Goal: Use online tool/utility: Use online tool/utility

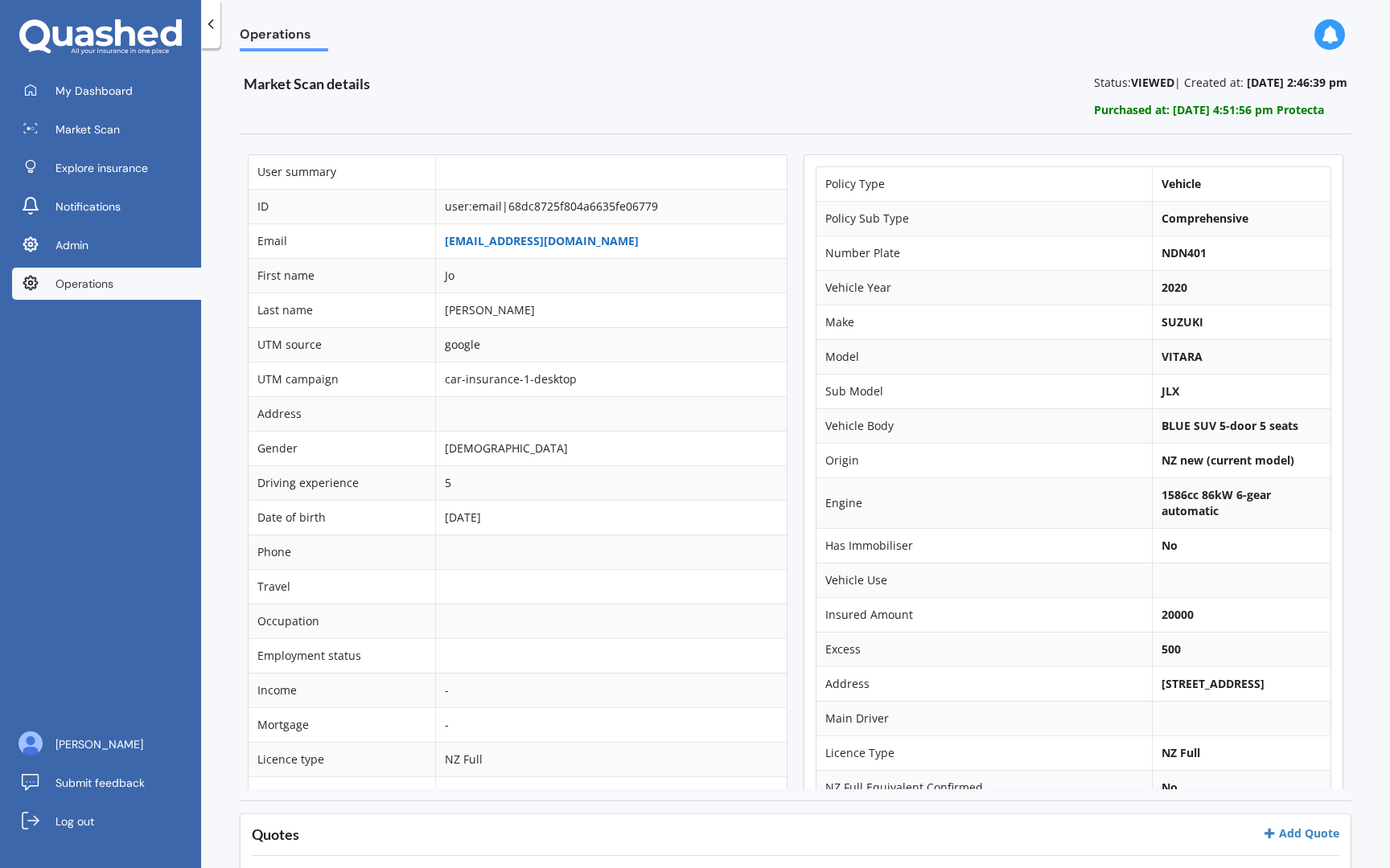
click at [530, 241] on link "[EMAIL_ADDRESS][DOMAIN_NAME]" at bounding box center [541, 241] width 193 height 16
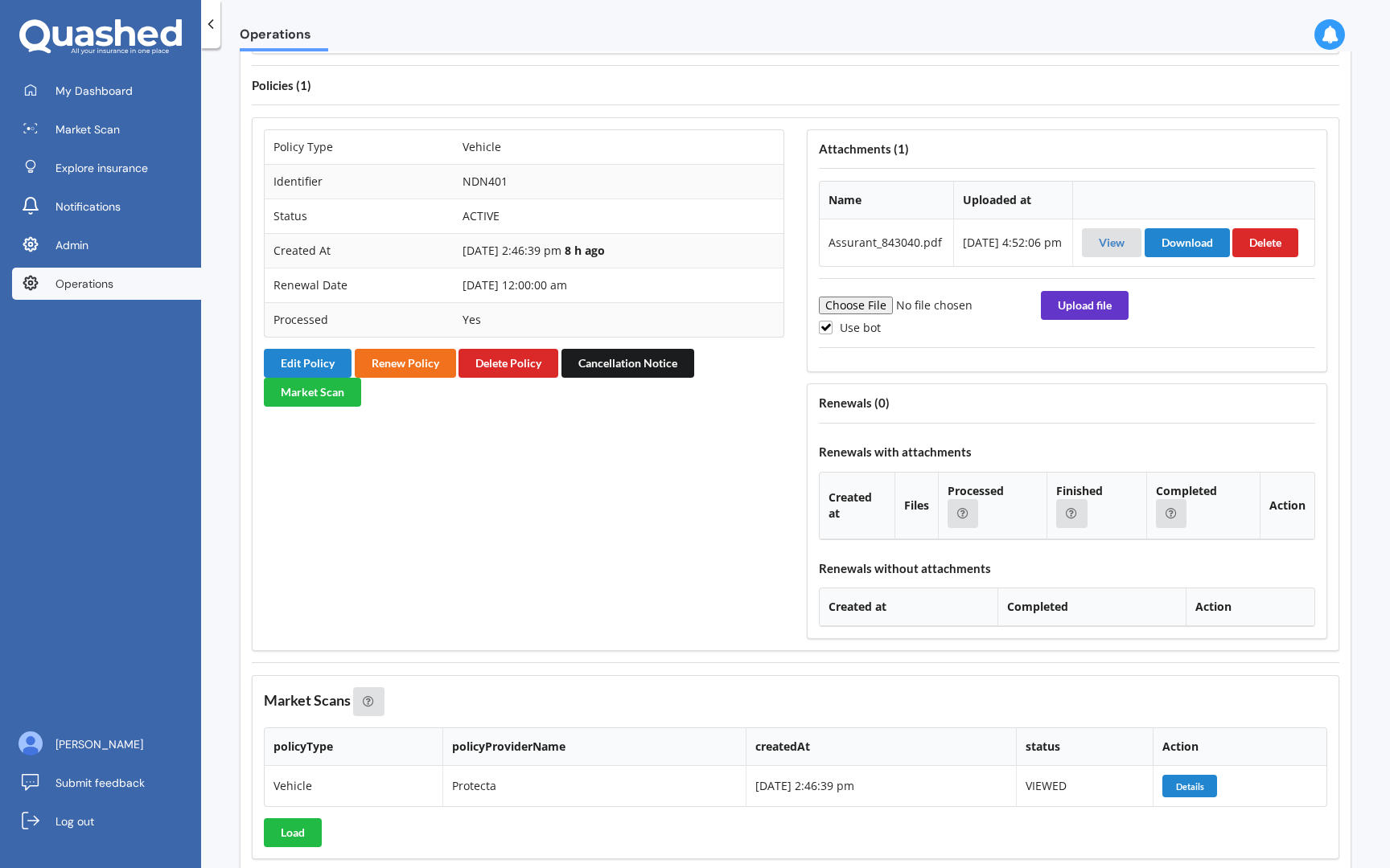
scroll to position [1158, 0]
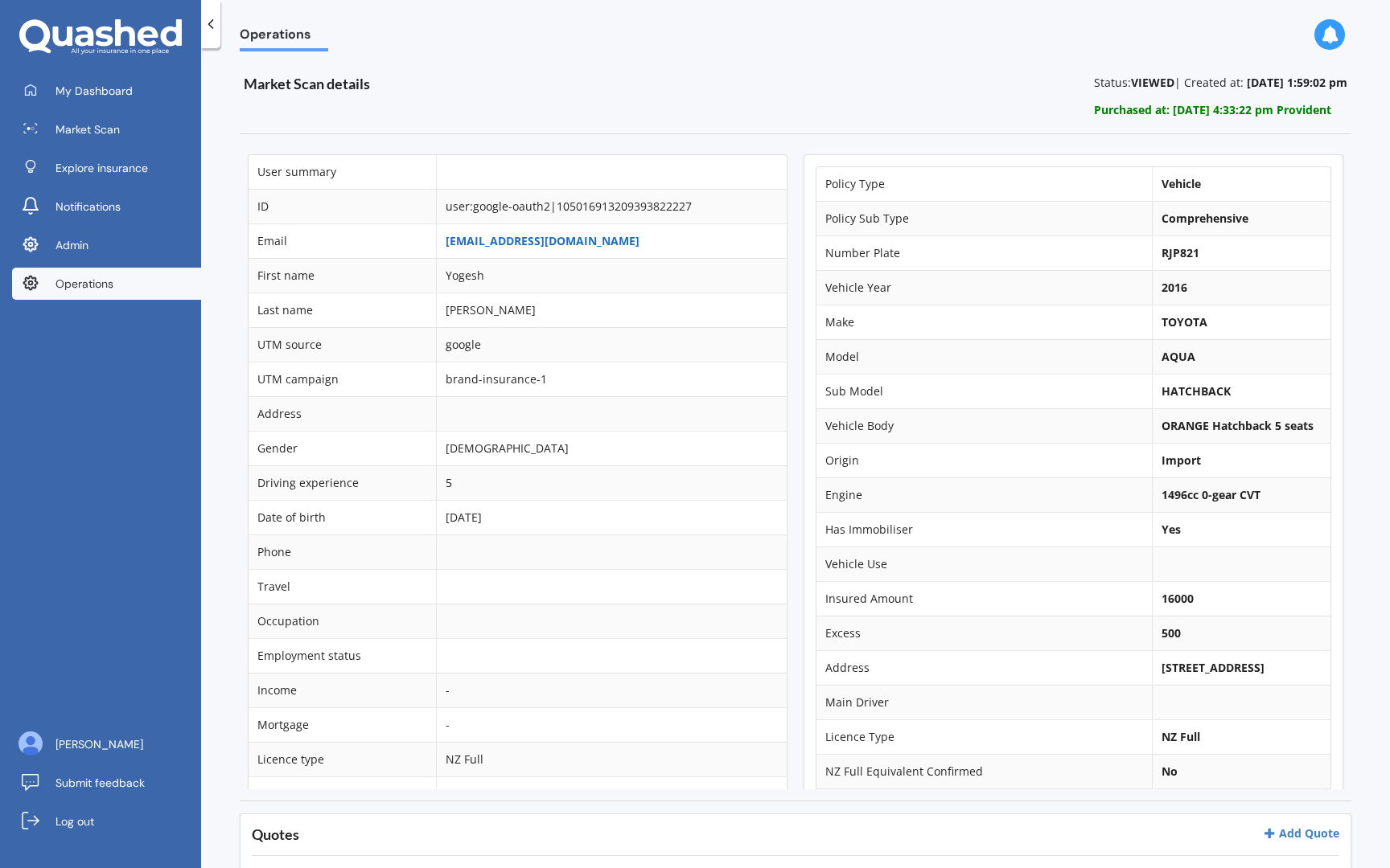
click at [542, 246] on link "yogesh22mudgal@gmail.com" at bounding box center [542, 241] width 193 height 16
click at [521, 239] on link "nicjaibuckland@gmail.com" at bounding box center [542, 241] width 193 height 16
click at [112, 287] on span "Operations" at bounding box center [84, 283] width 58 height 16
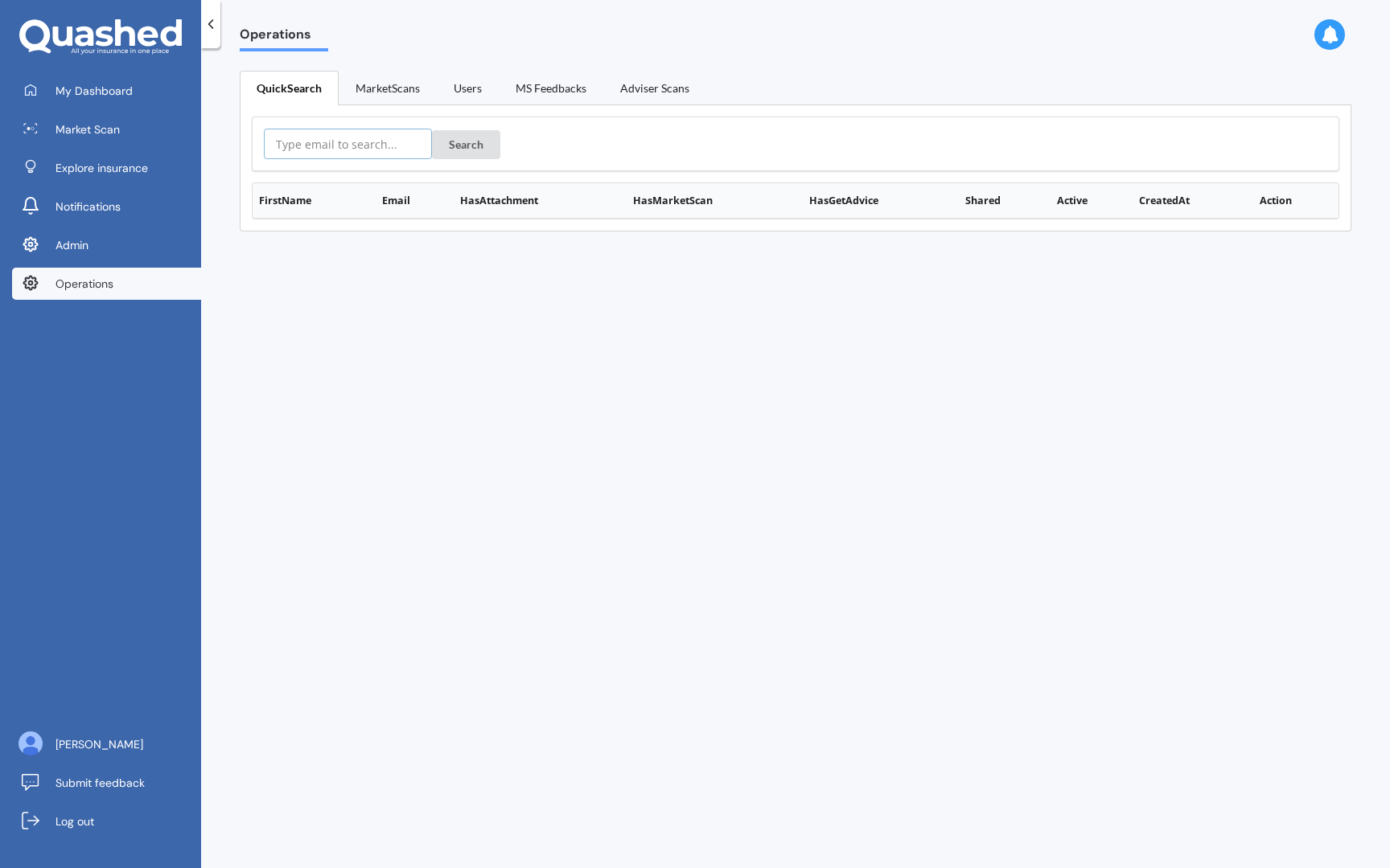
click at [357, 144] on input "text" at bounding box center [348, 144] width 168 height 30
paste input "[EMAIL_ADDRESS][DOMAIN_NAME]"
type input "[EMAIL_ADDRESS][DOMAIN_NAME]"
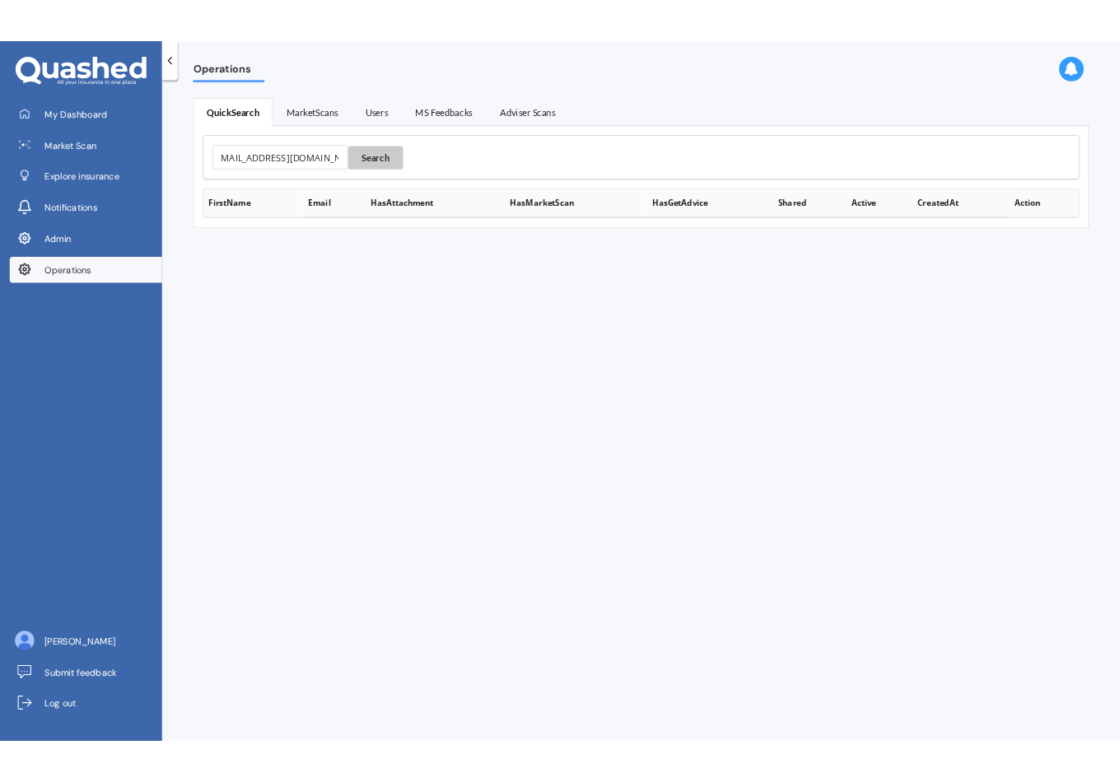
scroll to position [0, 0]
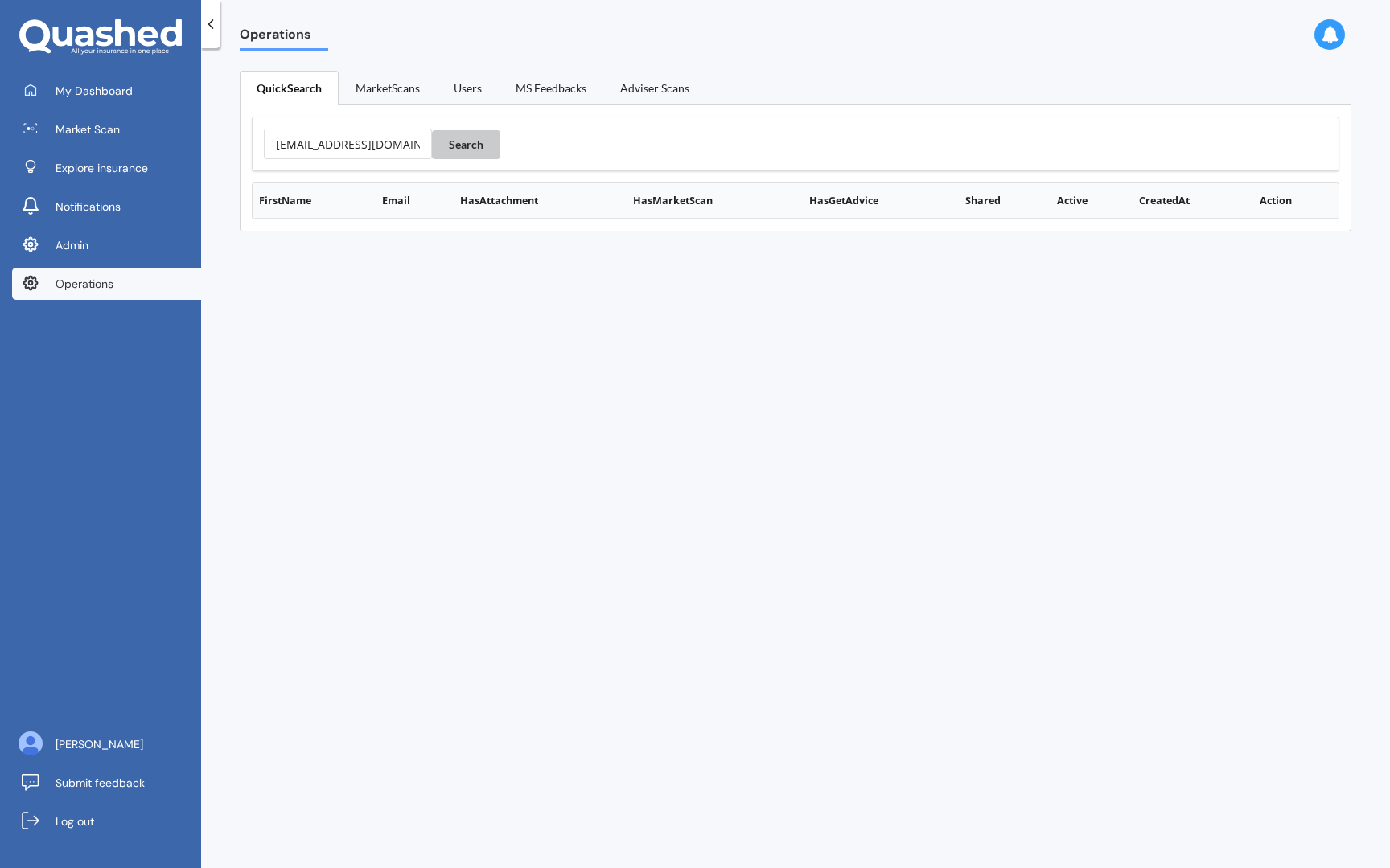
click at [457, 141] on button "Search" at bounding box center [466, 145] width 68 height 29
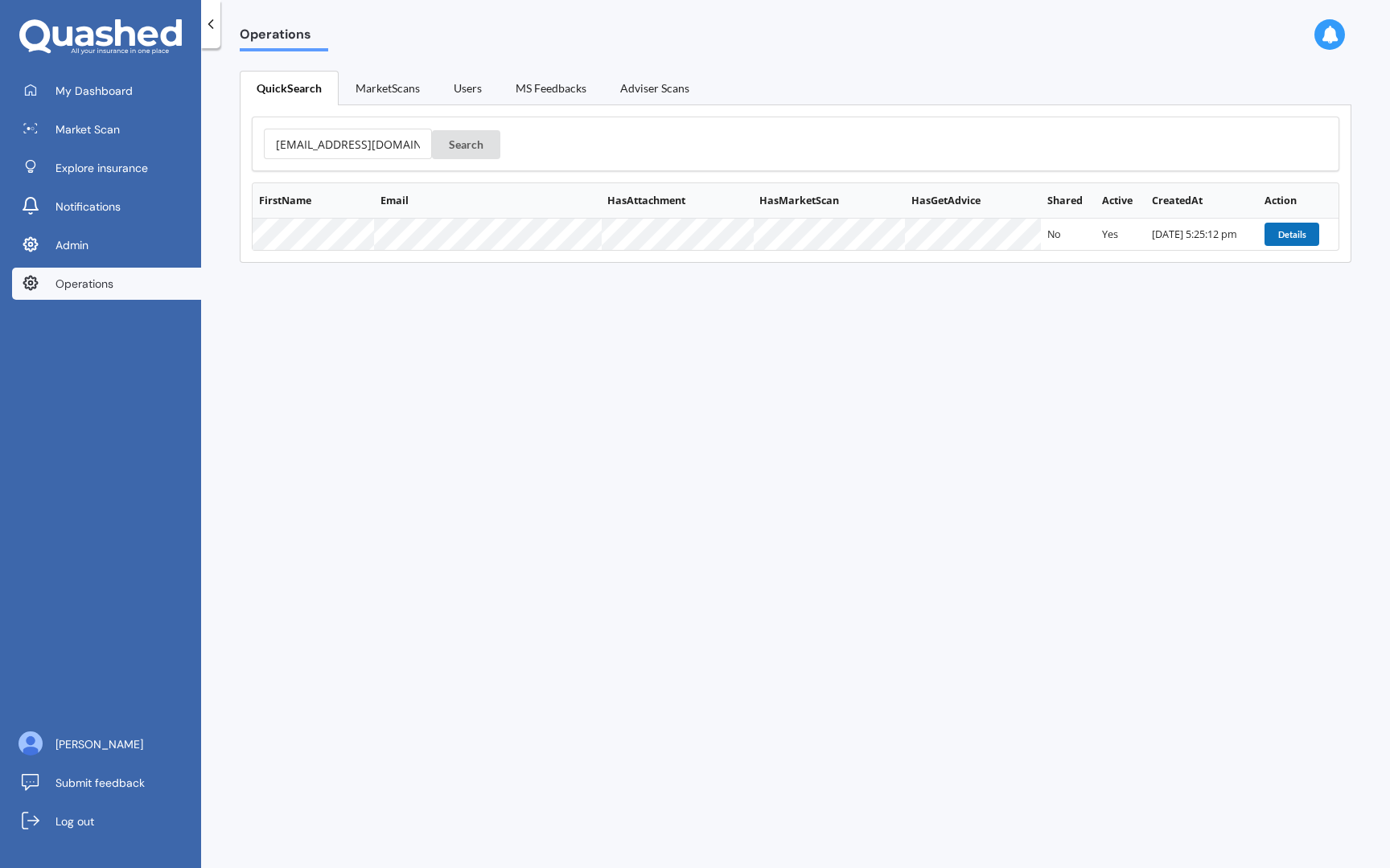
click at [1264, 223] on button "Details" at bounding box center [1291, 233] width 55 height 22
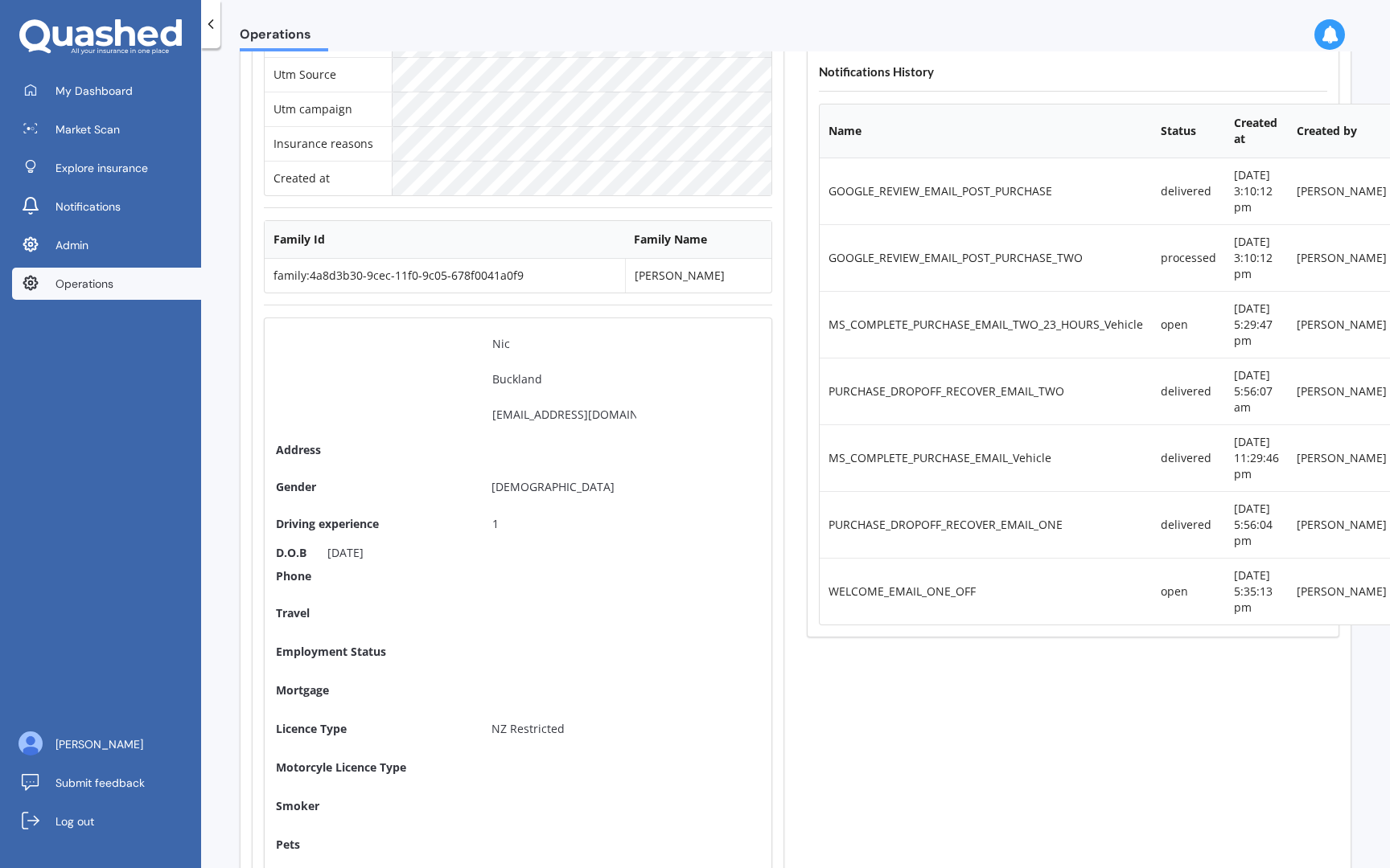
scroll to position [0, 12]
click at [654, 414] on div "nicjaibuckland@gmail.com" at bounding box center [618, 415] width 282 height 29
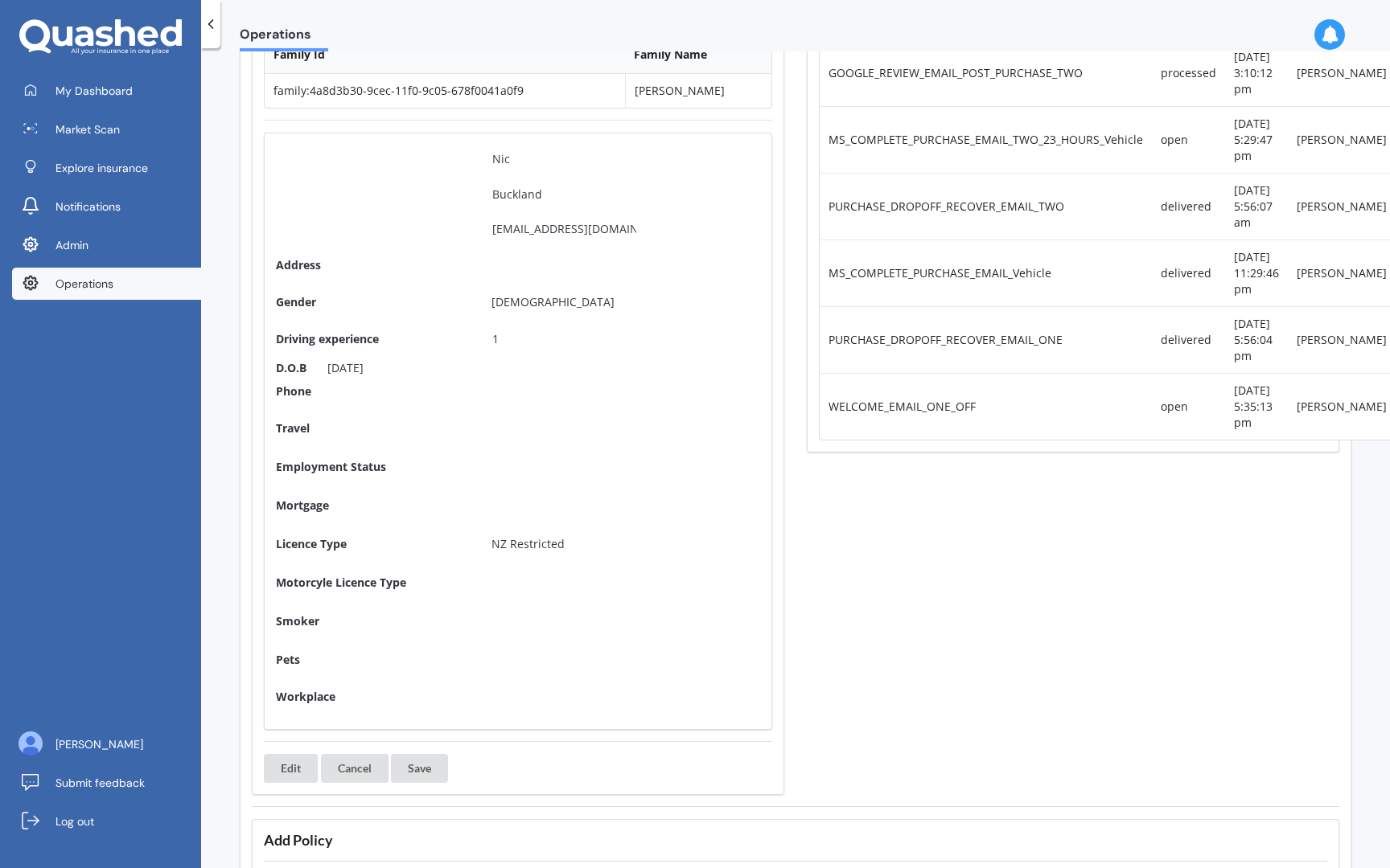
scroll to position [0, 0]
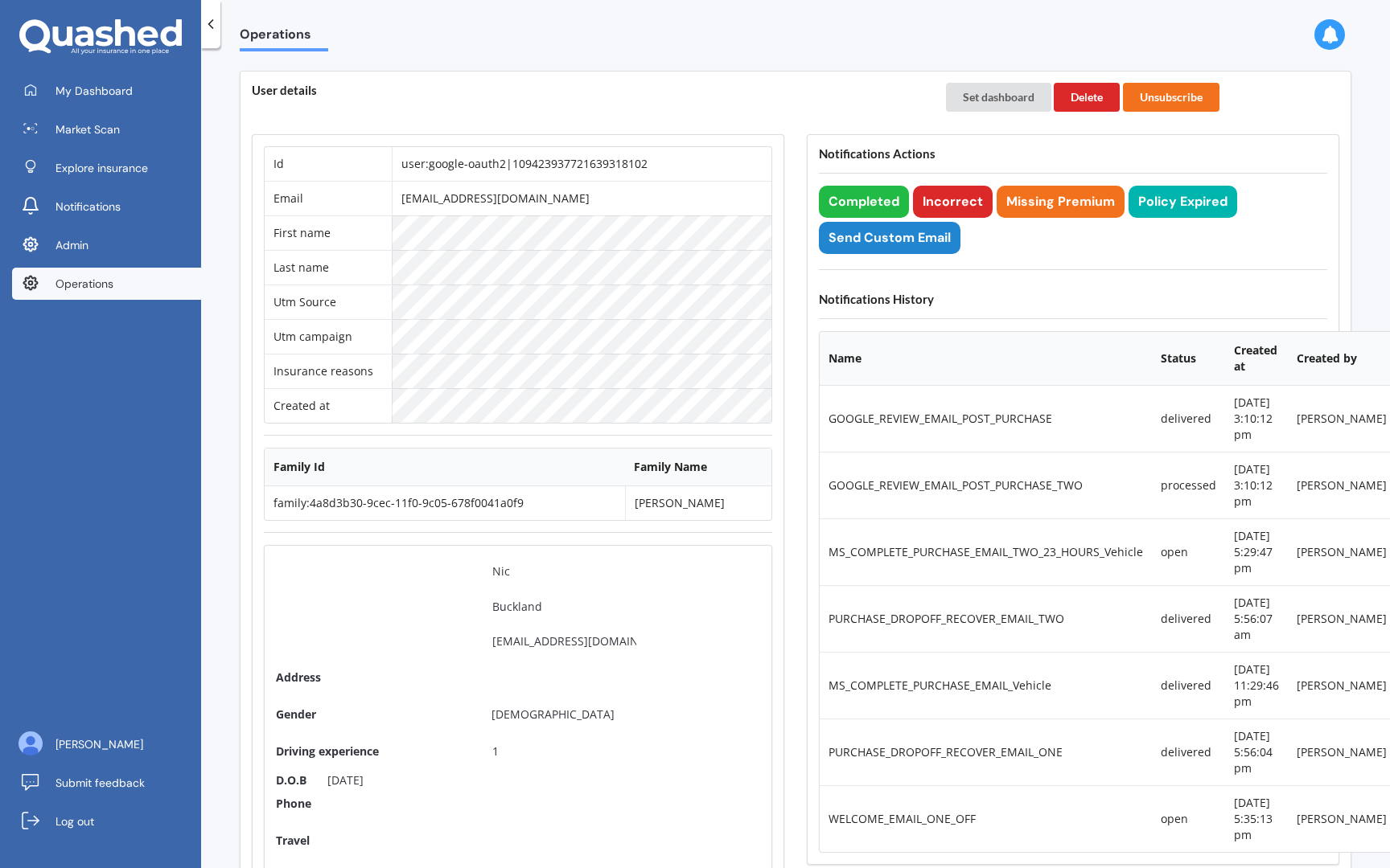
click at [493, 502] on td "family:4a8d3b30-9cec-11f0-9c05-678f0041a0f9" at bounding box center [444, 503] width 360 height 34
click at [503, 505] on td "family:4a8d3b30-9cec-11f0-9c05-678f0041a0f9" at bounding box center [444, 503] width 360 height 34
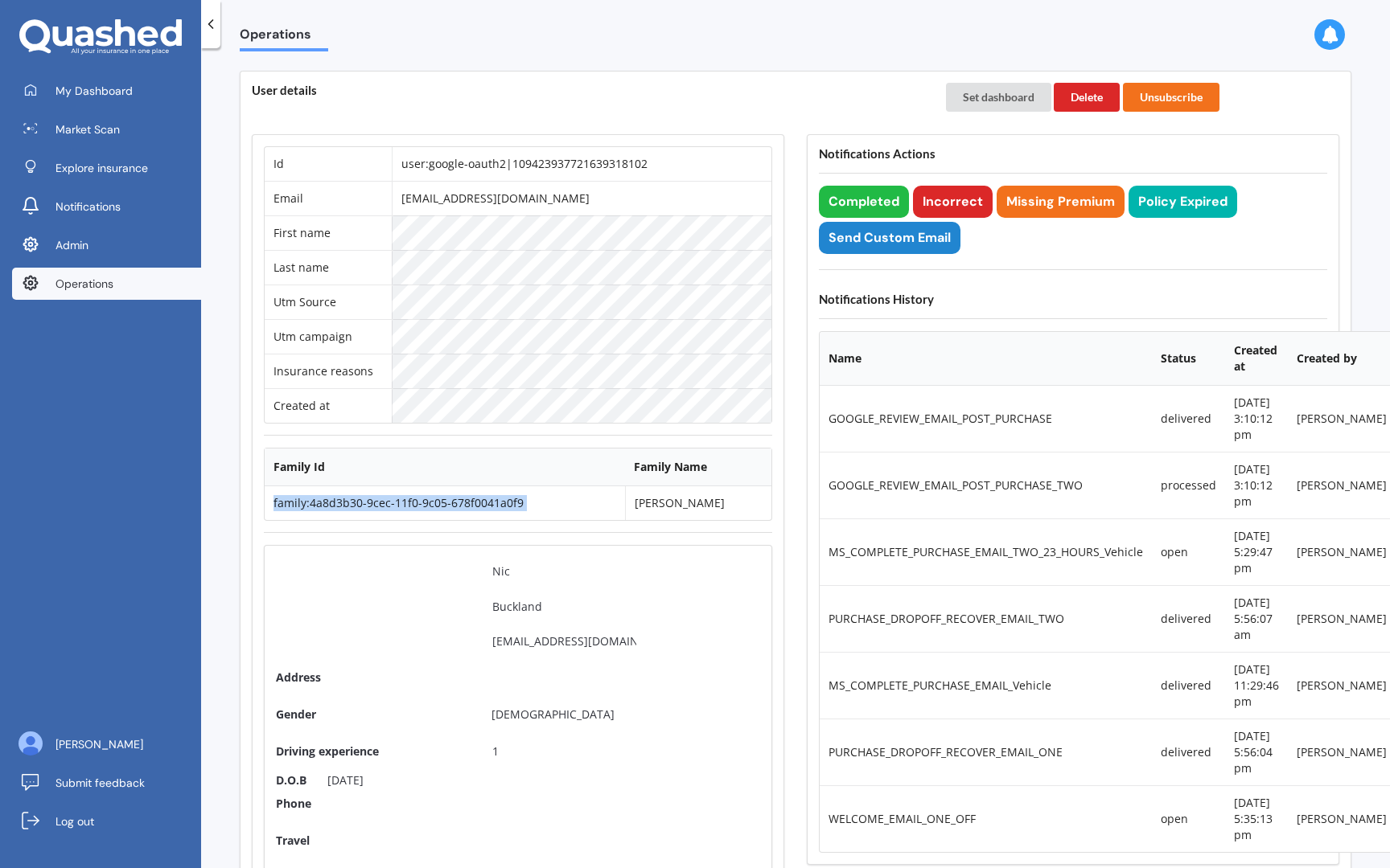
click at [503, 505] on td "family:4a8d3b30-9cec-11f0-9c05-678f0041a0f9" at bounding box center [444, 503] width 360 height 34
click at [684, 512] on td "Nic Buckland" at bounding box center [698, 503] width 147 height 34
click at [684, 501] on td "Nic Buckland" at bounding box center [698, 503] width 147 height 34
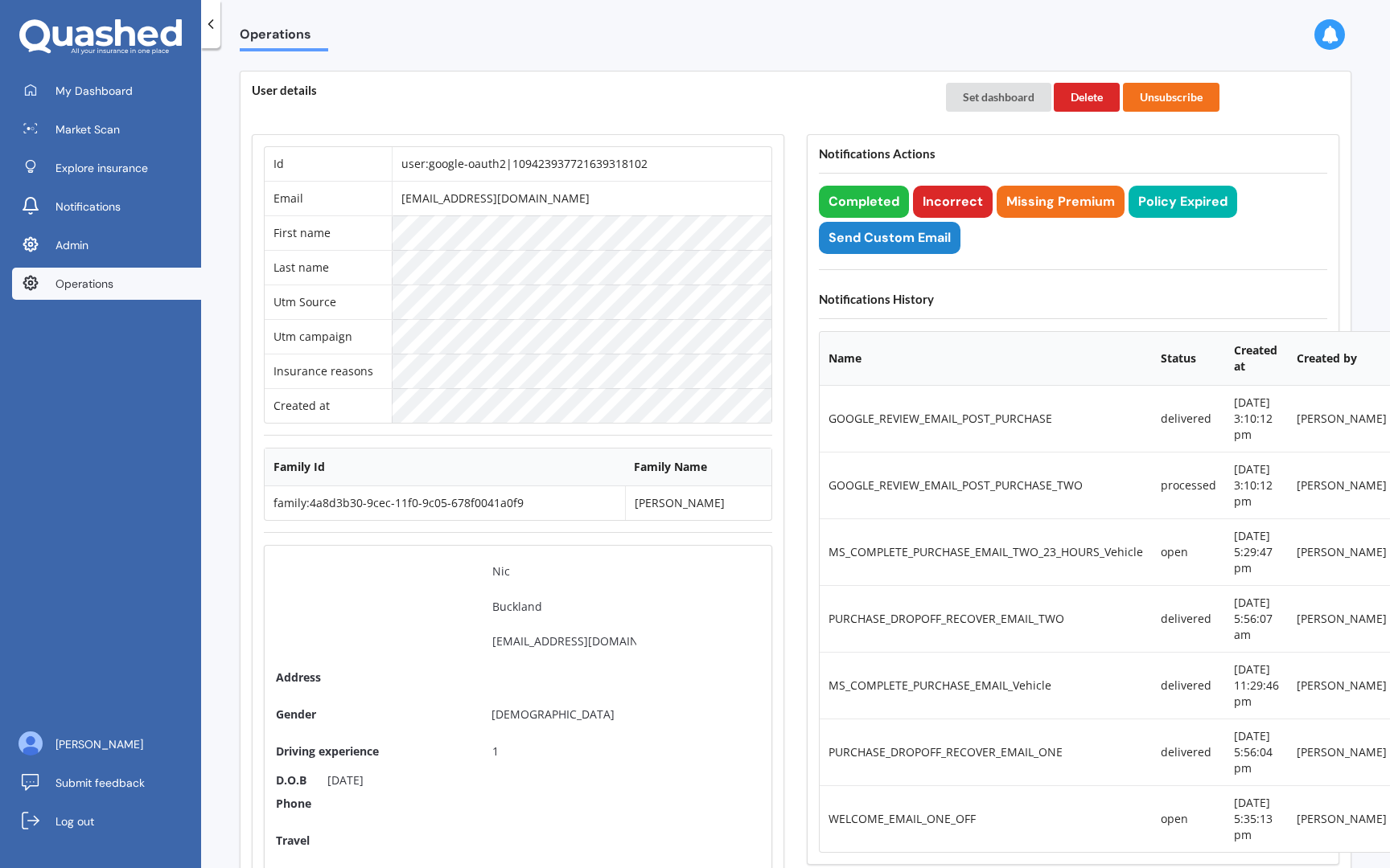
click at [415, 503] on td "family:4a8d3b30-9cec-11f0-9c05-678f0041a0f9" at bounding box center [444, 503] width 360 height 34
click at [358, 490] on td "family:4a8d3b30-9cec-11f0-9c05-678f0041a0f9" at bounding box center [444, 503] width 360 height 34
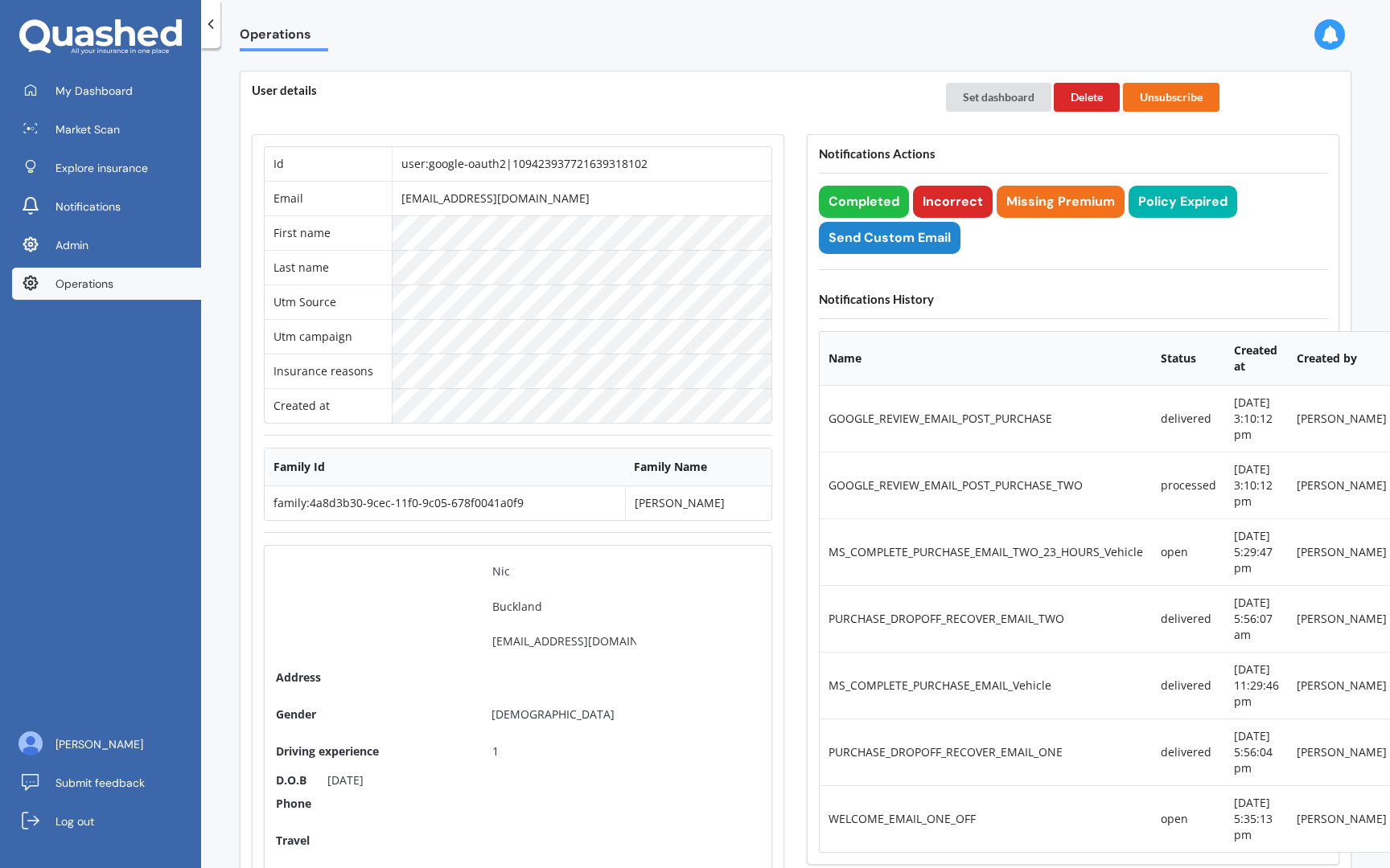
click at [356, 512] on td "family:4a8d3b30-9cec-11f0-9c05-678f0041a0f9" at bounding box center [444, 503] width 360 height 34
click at [361, 510] on td "family:4a8d3b30-9cec-11f0-9c05-678f0041a0f9" at bounding box center [444, 503] width 360 height 34
click at [466, 193] on td "[EMAIL_ADDRESS][DOMAIN_NAME]" at bounding box center [581, 197] width 380 height 34
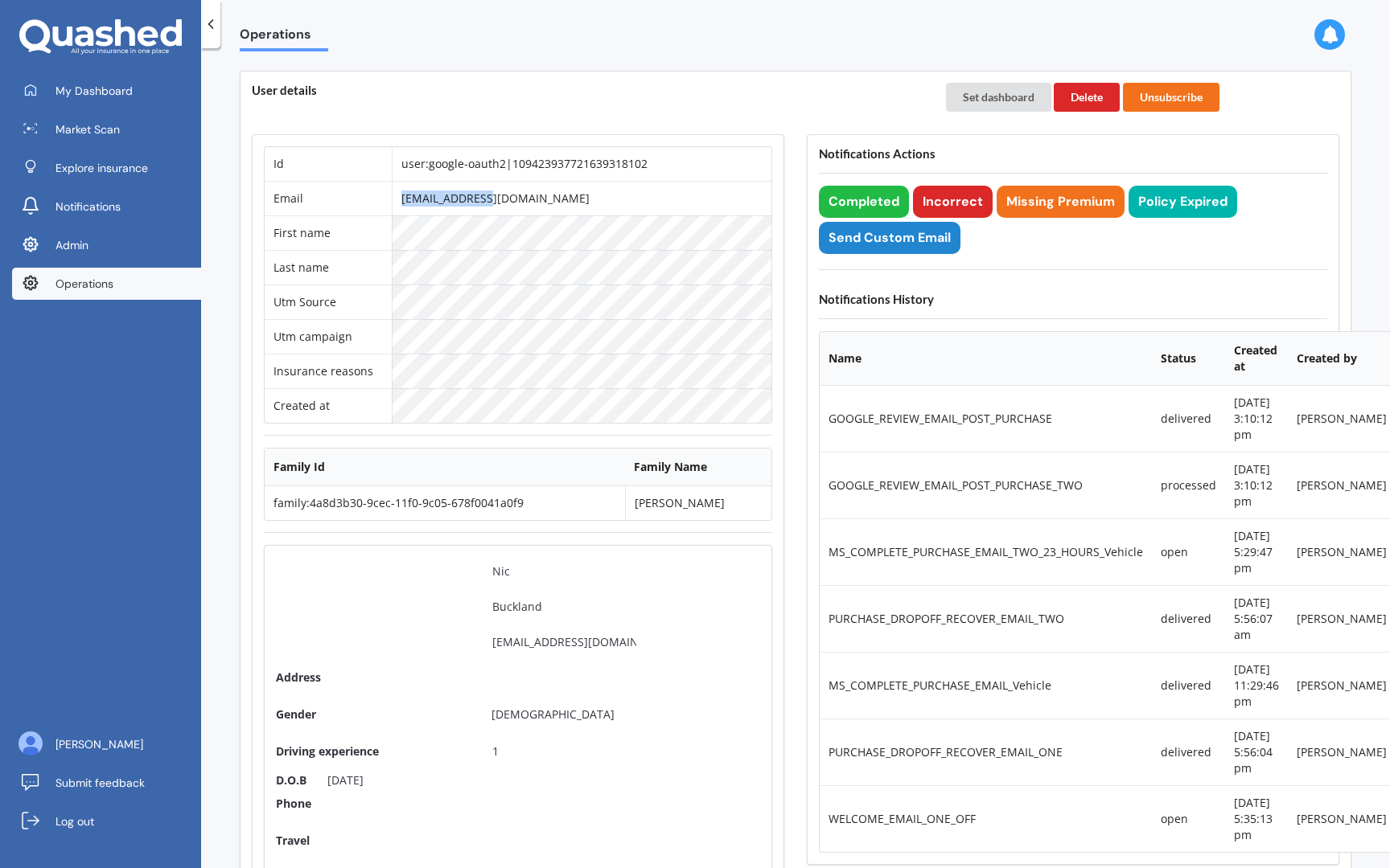
click at [466, 193] on td "nicjaibuckland@gmail.com" at bounding box center [581, 197] width 380 height 34
copy td "nicjaibuckland@gmail.com"
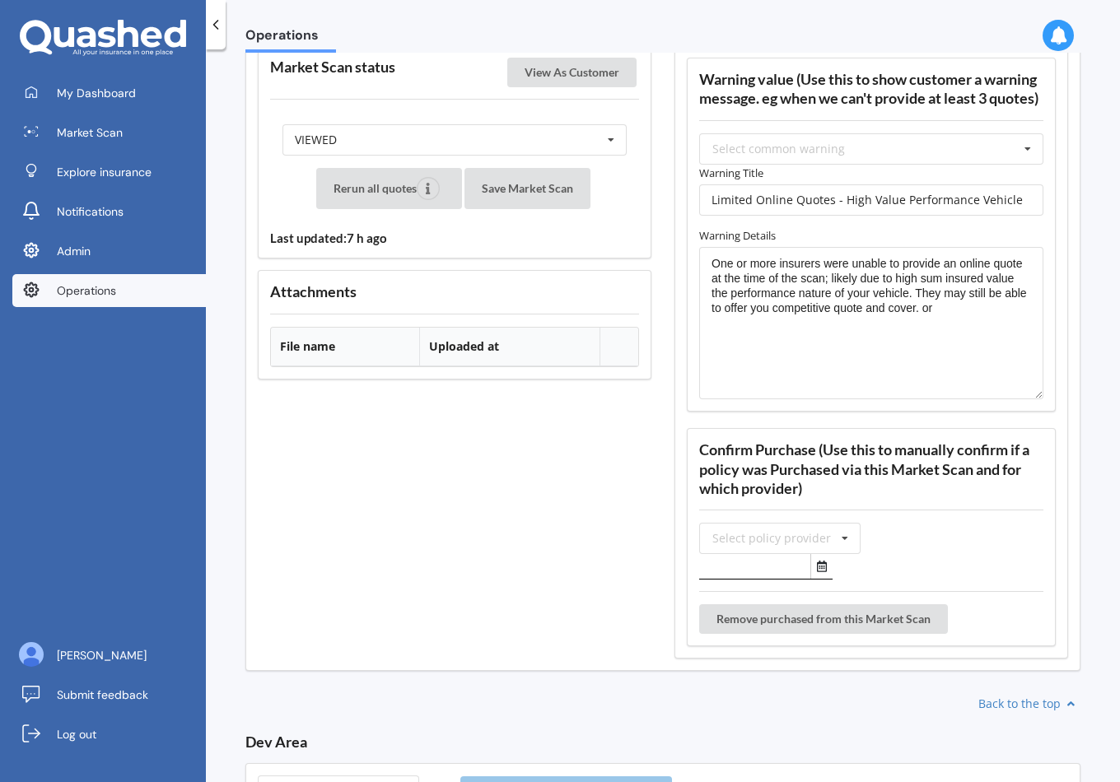
scroll to position [2068, 0]
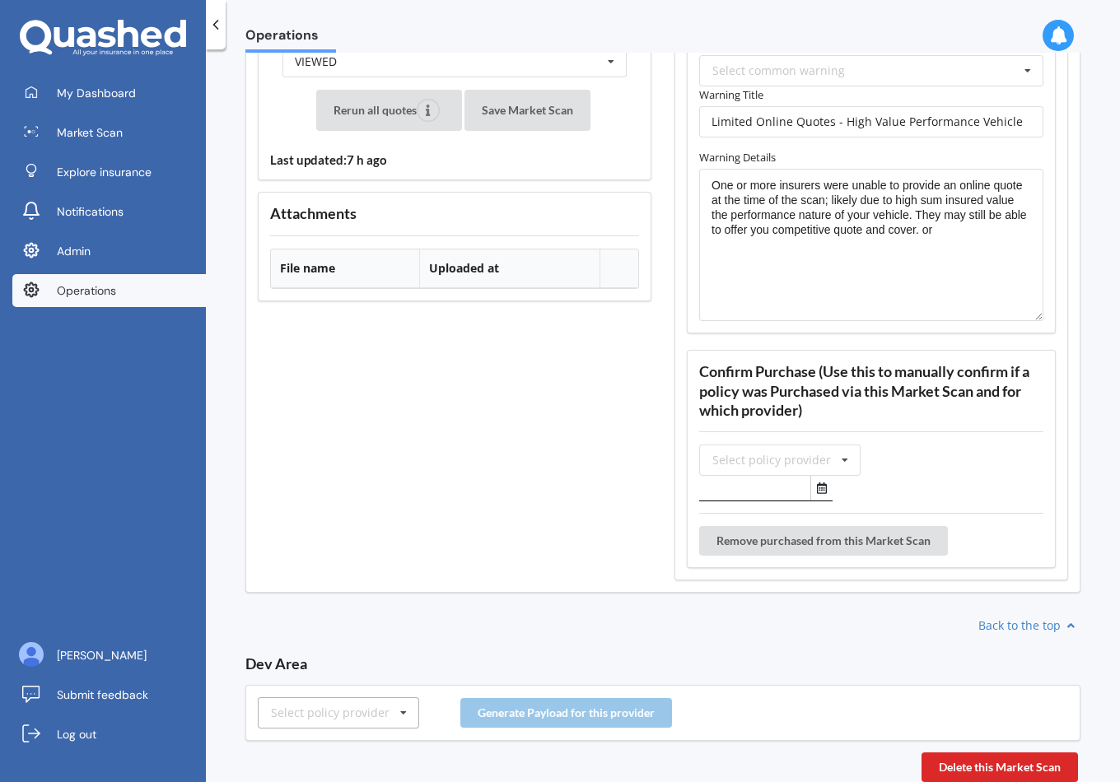
click at [375, 715] on div "Select policy provider" at bounding box center [330, 713] width 119 height 12
type input "tower"
click at [317, 682] on div "Tower" at bounding box center [338, 683] width 160 height 30
click at [568, 715] on button "Generate Payload for this provider" at bounding box center [566, 713] width 212 height 30
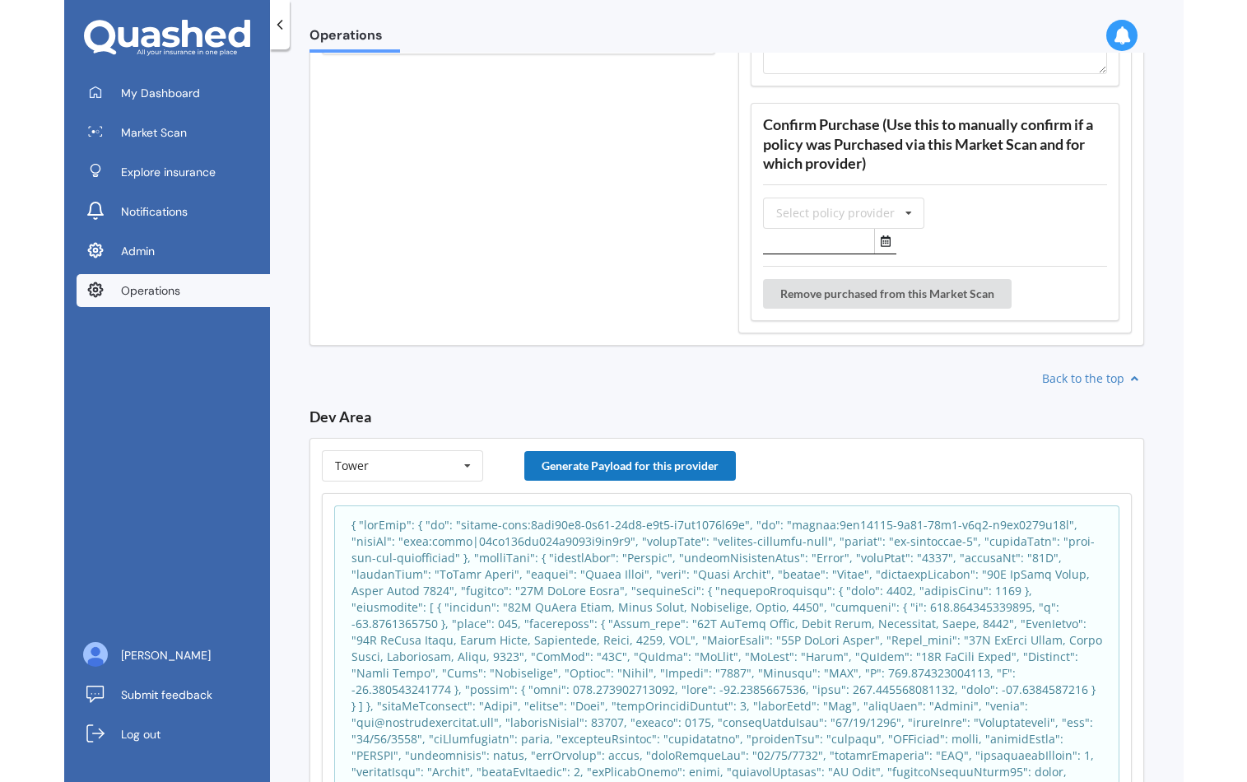
scroll to position [2424, 0]
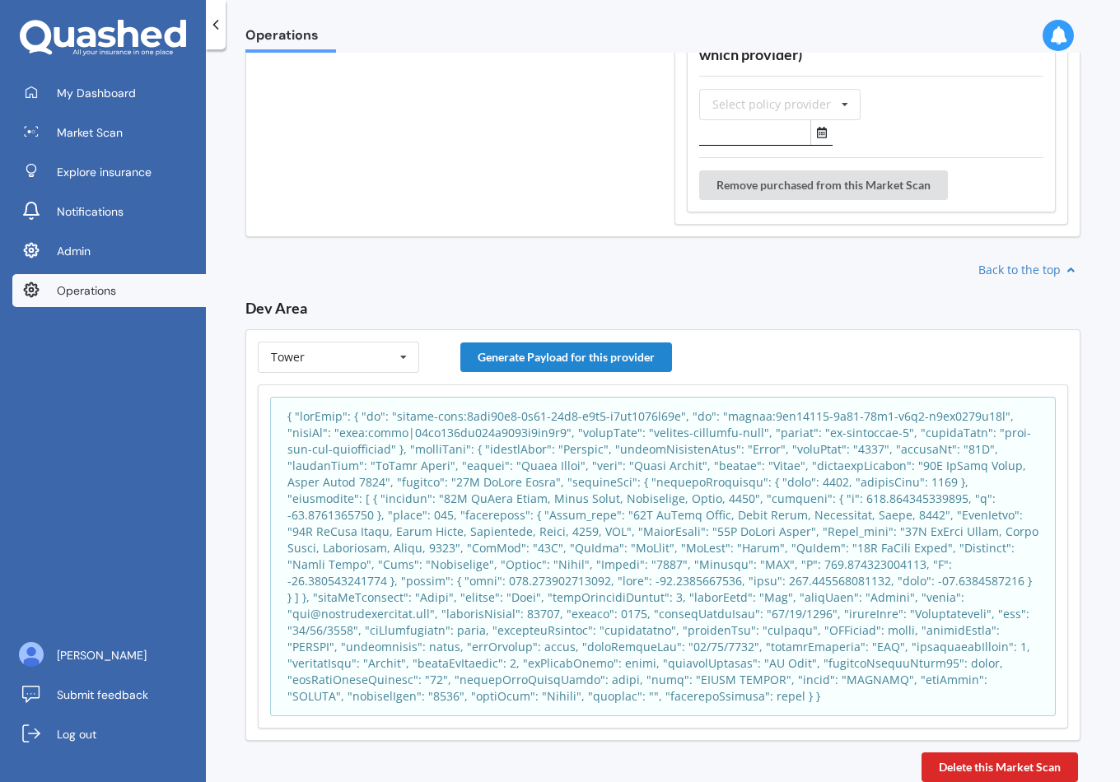
click at [570, 709] on div at bounding box center [662, 556] width 785 height 319
click at [630, 600] on p at bounding box center [662, 556] width 751 height 296
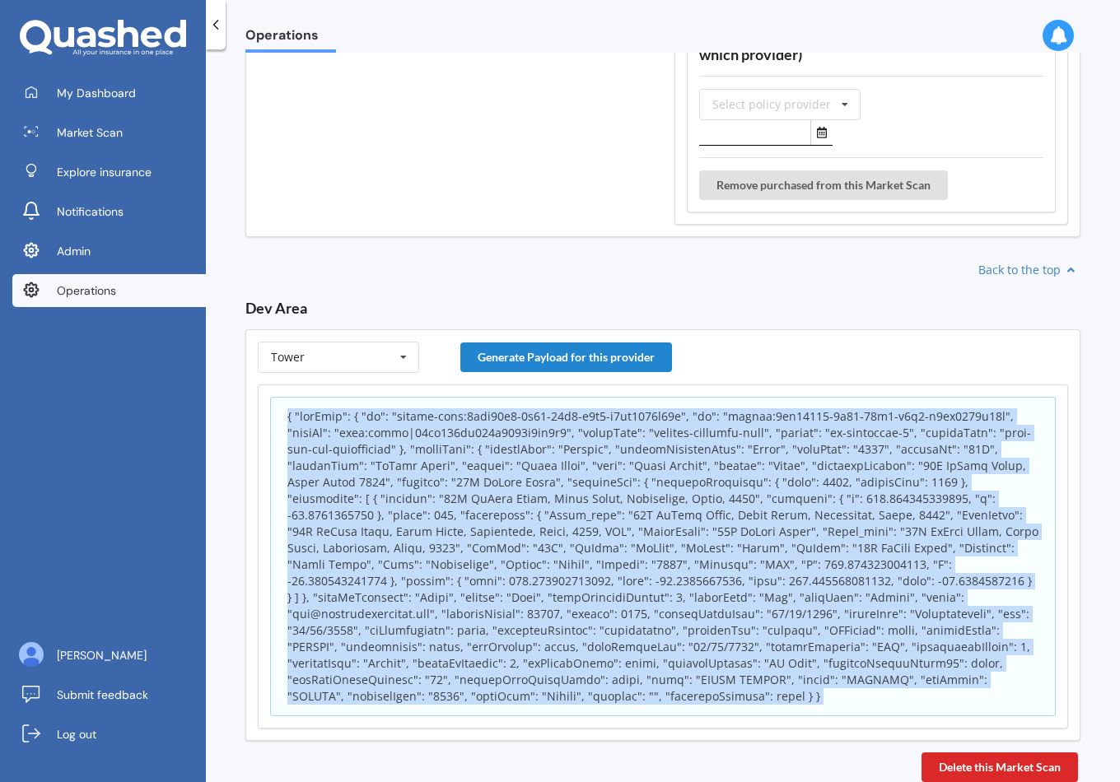
click at [630, 600] on p at bounding box center [662, 556] width 751 height 296
copy body "{ "appInfo": { "id": "policy-scan:0aca67b0-9e73-11f0-b6e8-f3cc3855d71a", "sk": …"
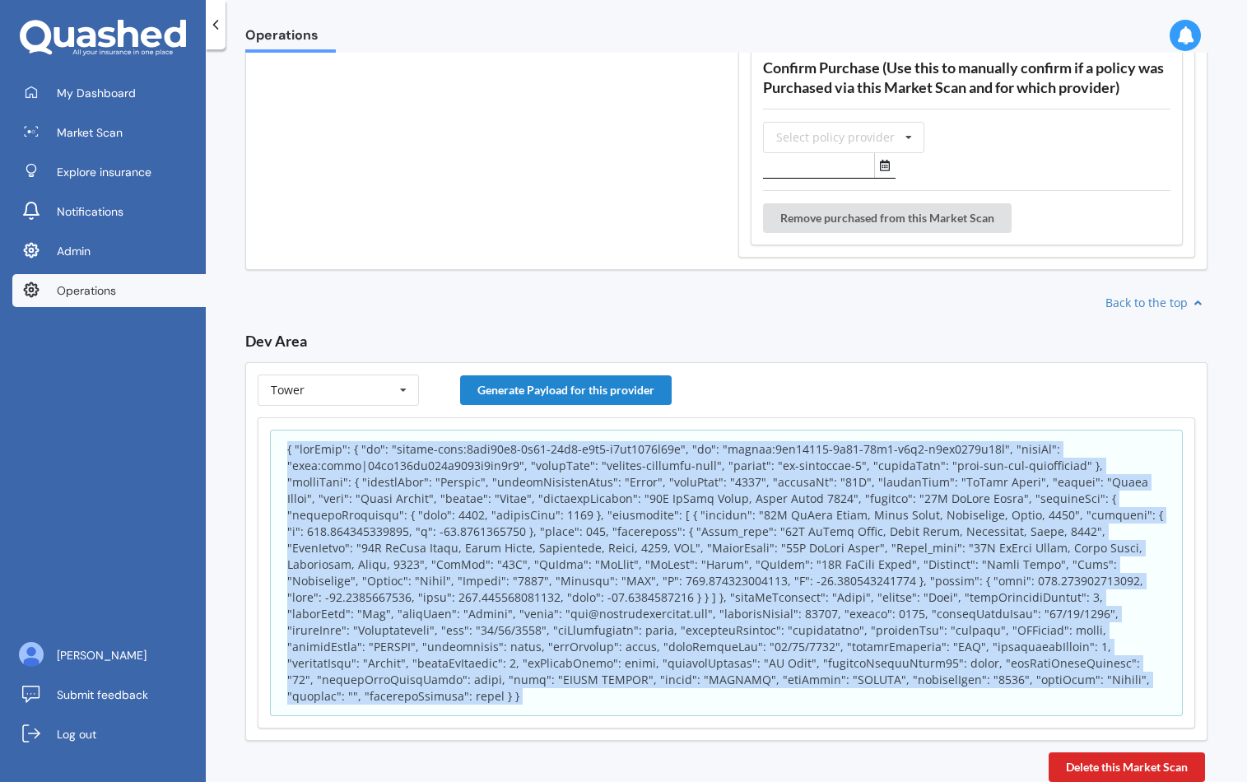
scroll to position [2336, 0]
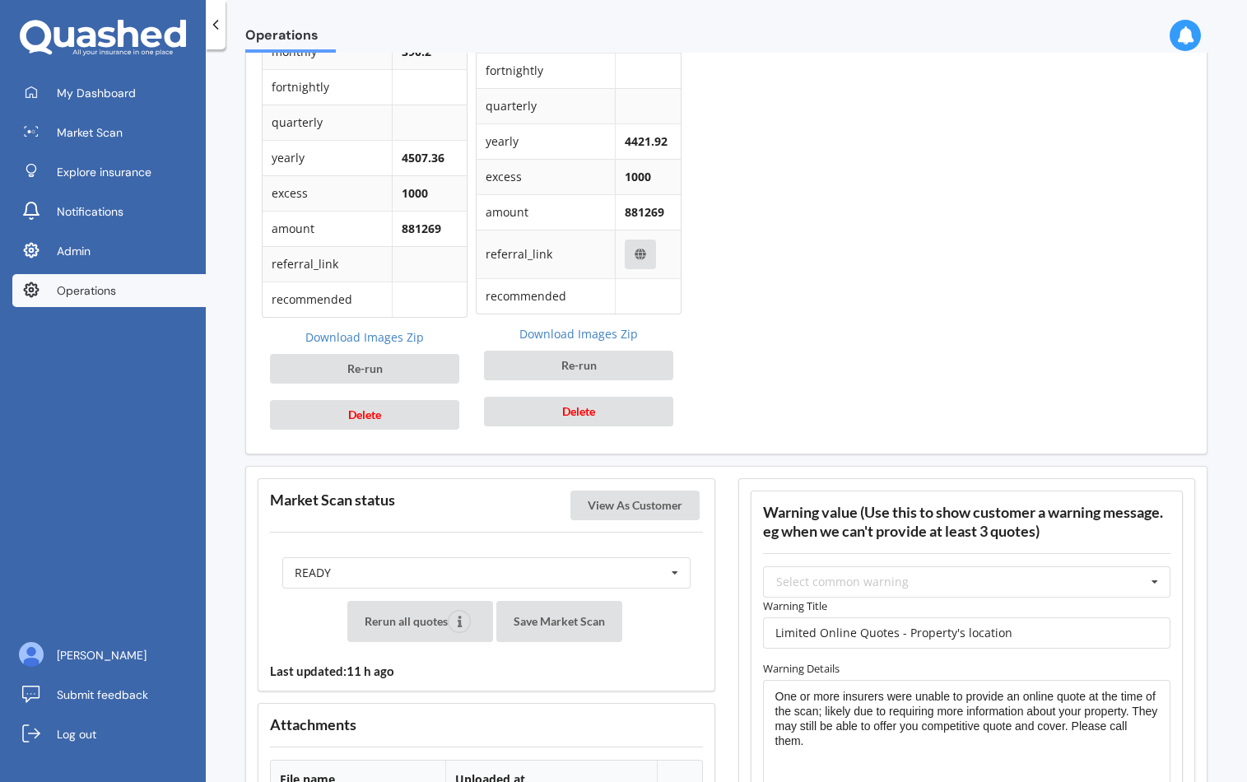
scroll to position [2119, 0]
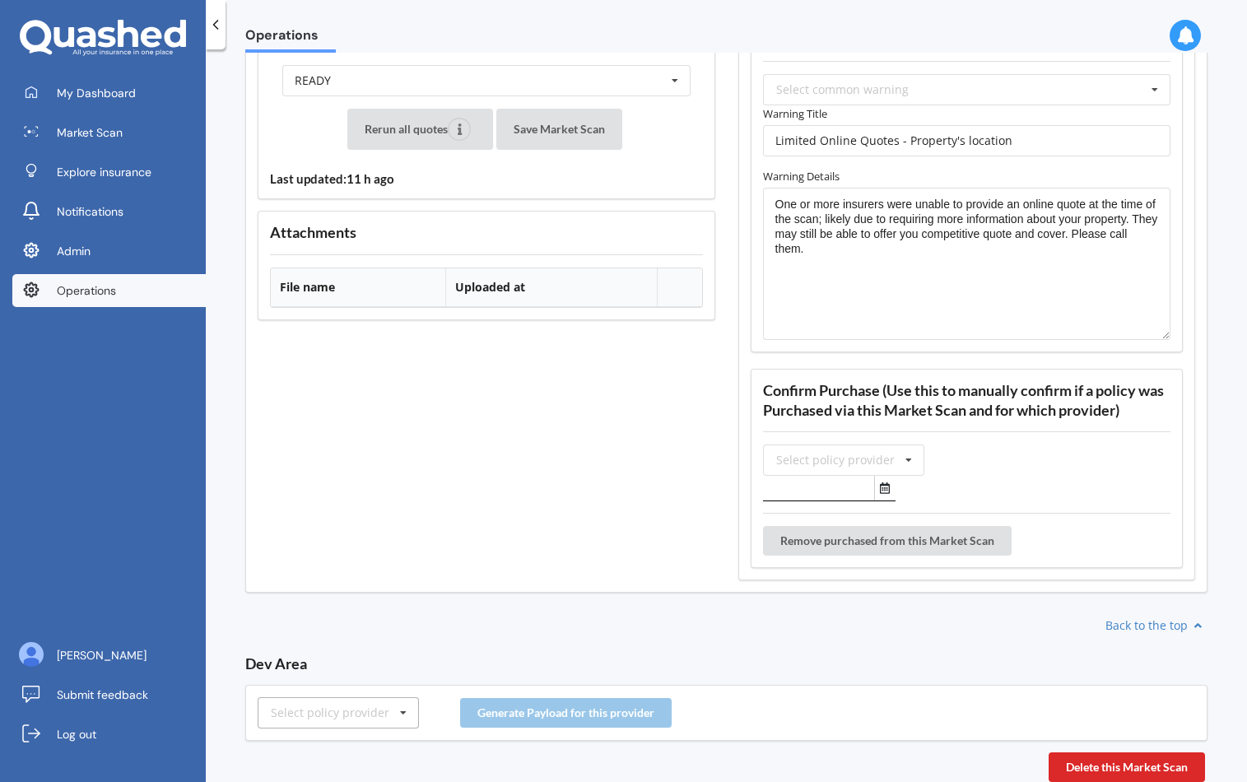
click at [290, 715] on div "Select policy provider" at bounding box center [330, 713] width 119 height 12
type input "tower"
click at [300, 686] on span "Tower" at bounding box center [289, 683] width 34 height 16
click at [546, 725] on button "Generate Payload for this provider" at bounding box center [566, 713] width 212 height 30
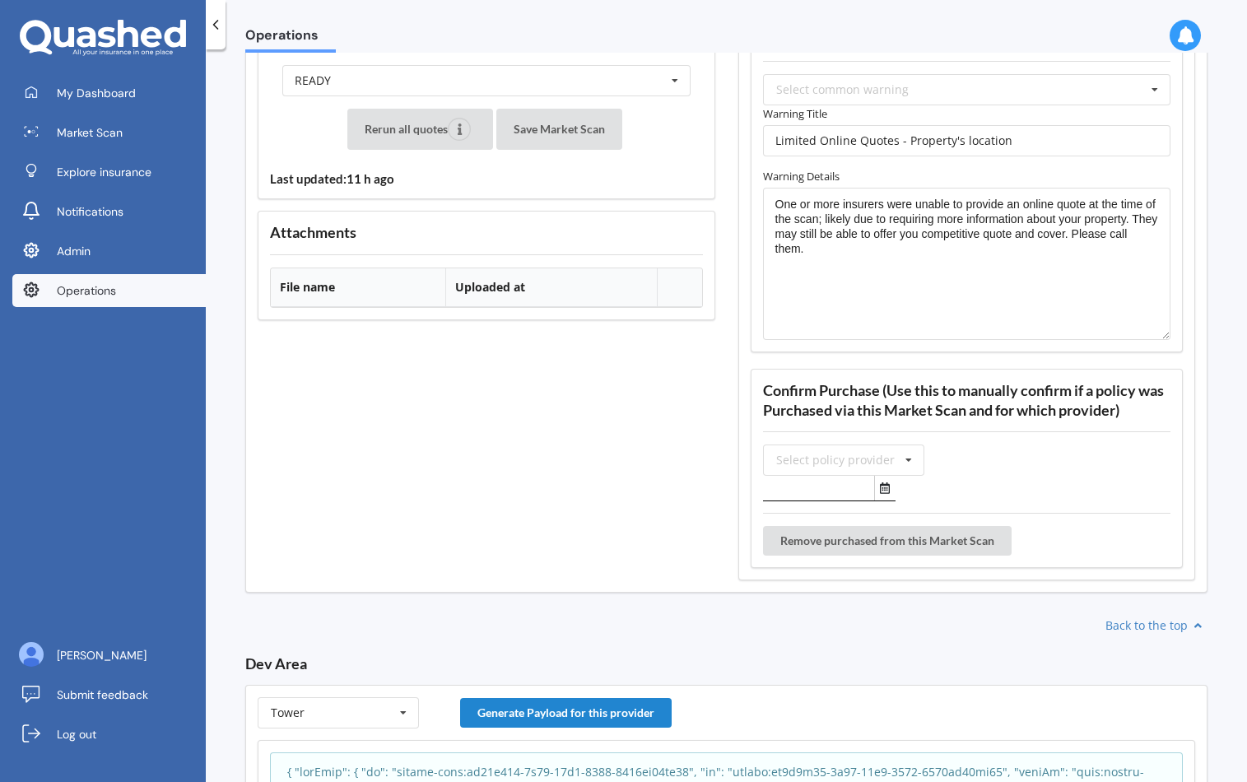
scroll to position [2409, 0]
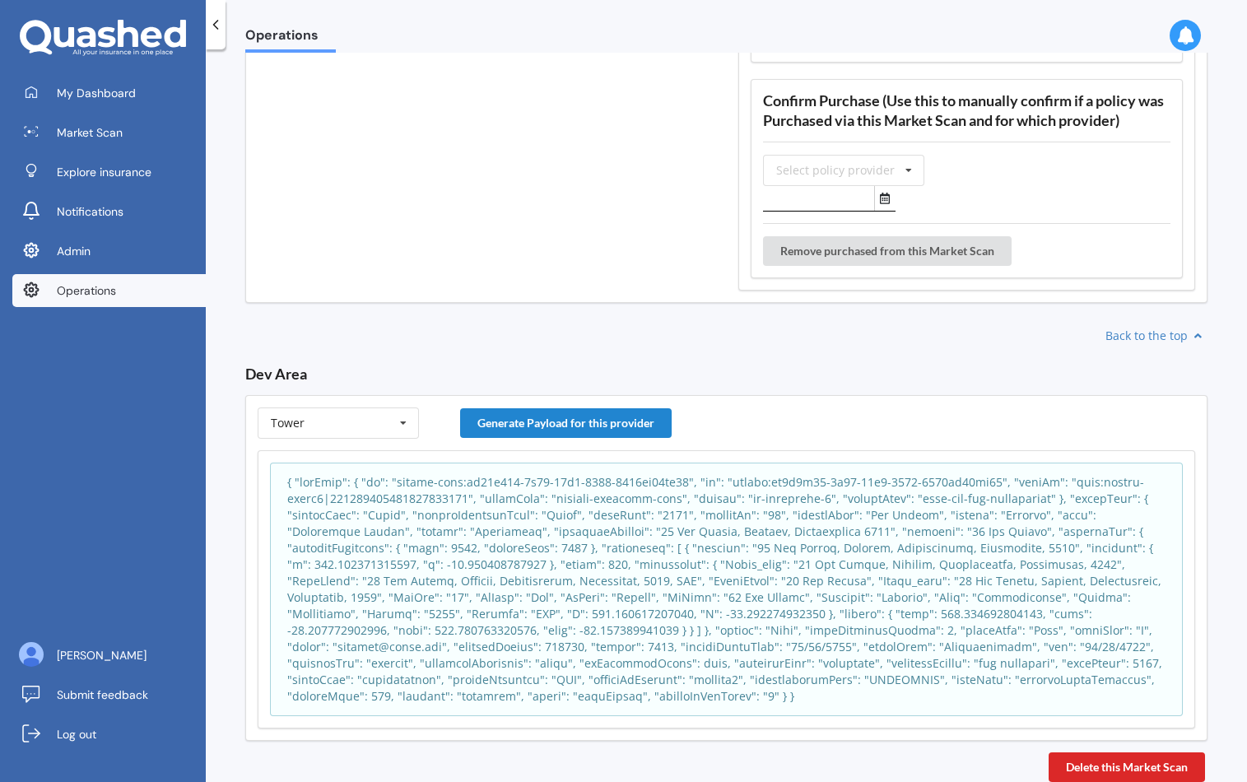
click at [594, 542] on p at bounding box center [726, 589] width 878 height 231
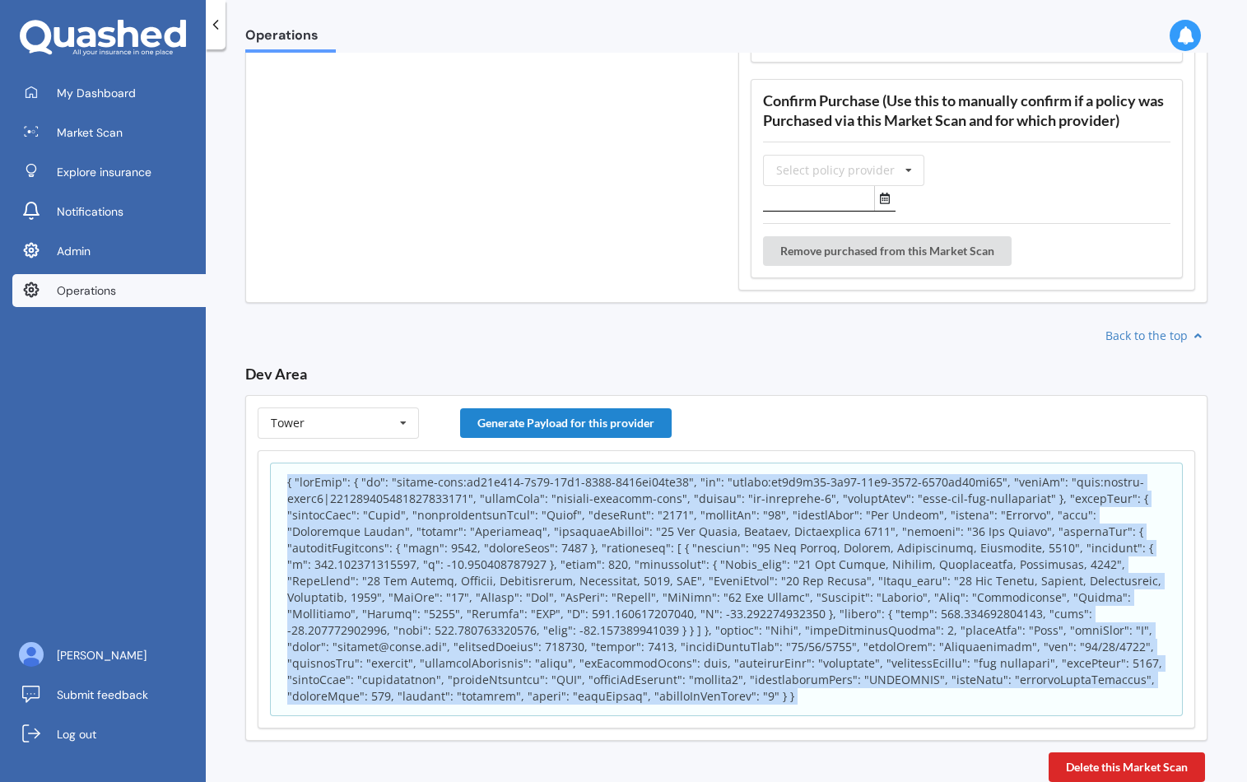
click at [594, 542] on p at bounding box center [726, 589] width 878 height 231
copy p "candidates"
